Goal: Information Seeking & Learning: Learn about a topic

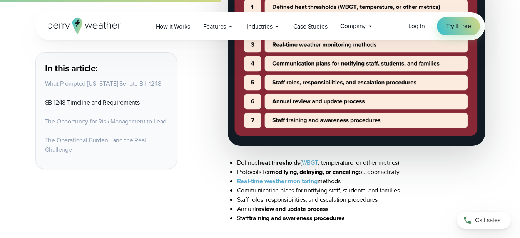
scroll to position [1039, 0]
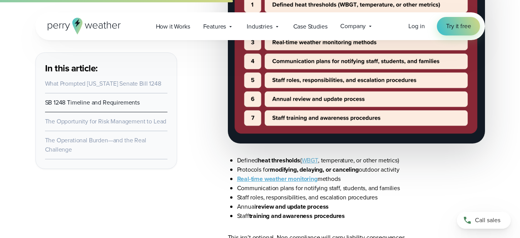
click at [303, 179] on link "Real-time weather monitoring" at bounding box center [277, 178] width 80 height 9
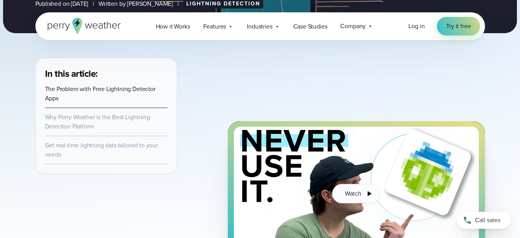
scroll to position [269, 0]
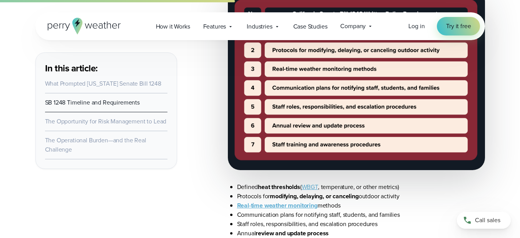
scroll to position [961, 0]
